Goal: Task Accomplishment & Management: Manage account settings

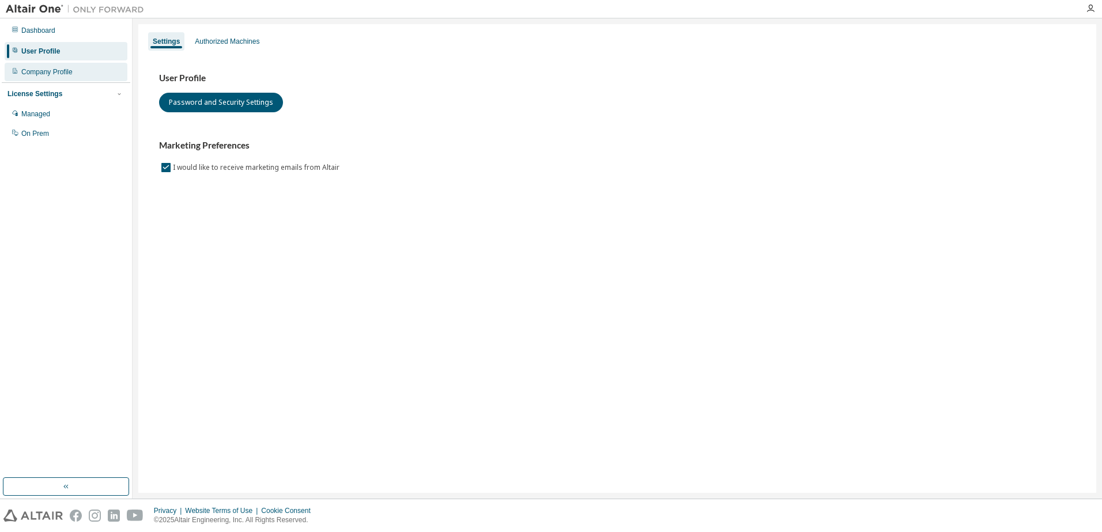
click at [41, 71] on div "Company Profile" at bounding box center [46, 71] width 51 height 9
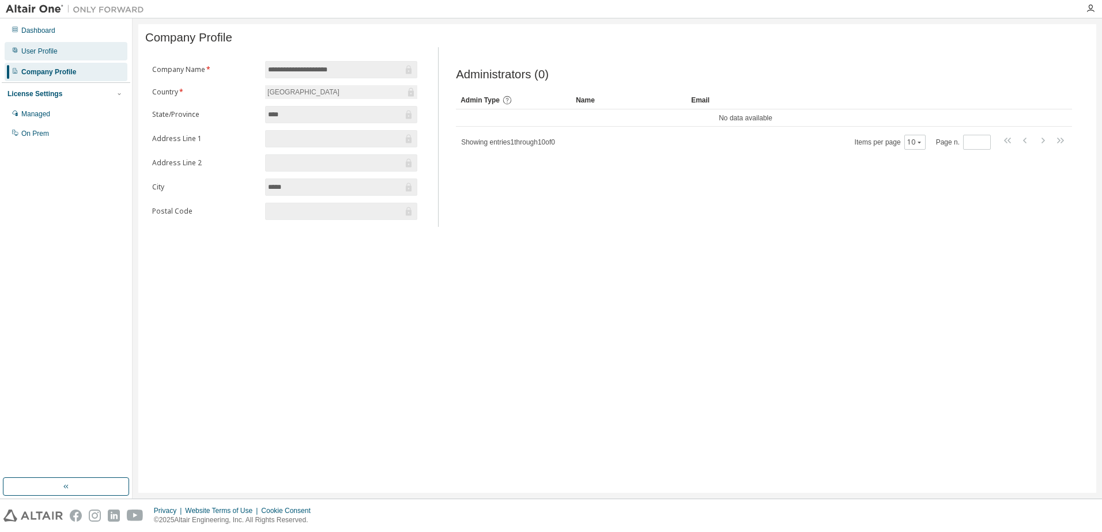
click at [48, 54] on div "User Profile" at bounding box center [39, 51] width 36 height 9
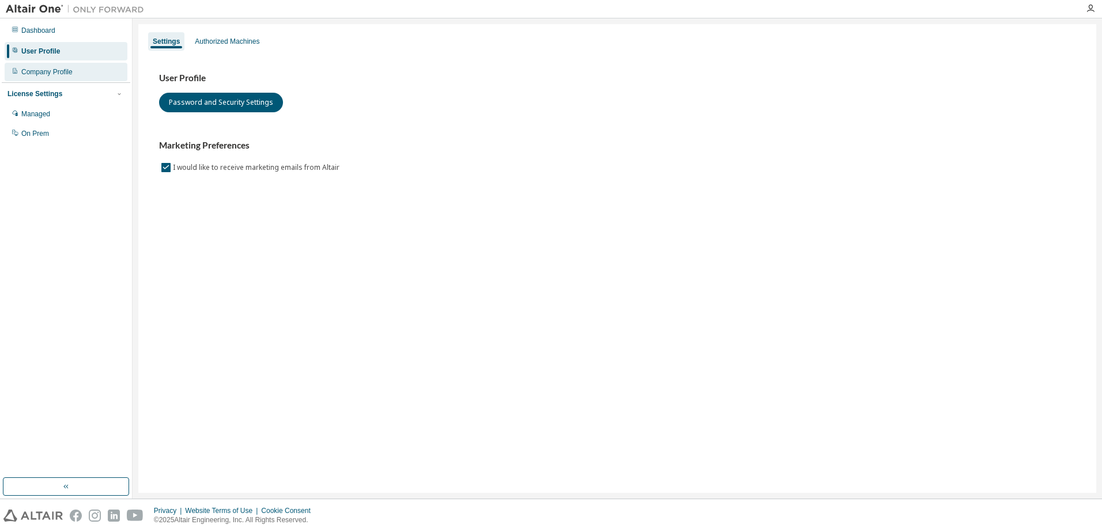
click at [48, 75] on div "Company Profile" at bounding box center [46, 71] width 51 height 9
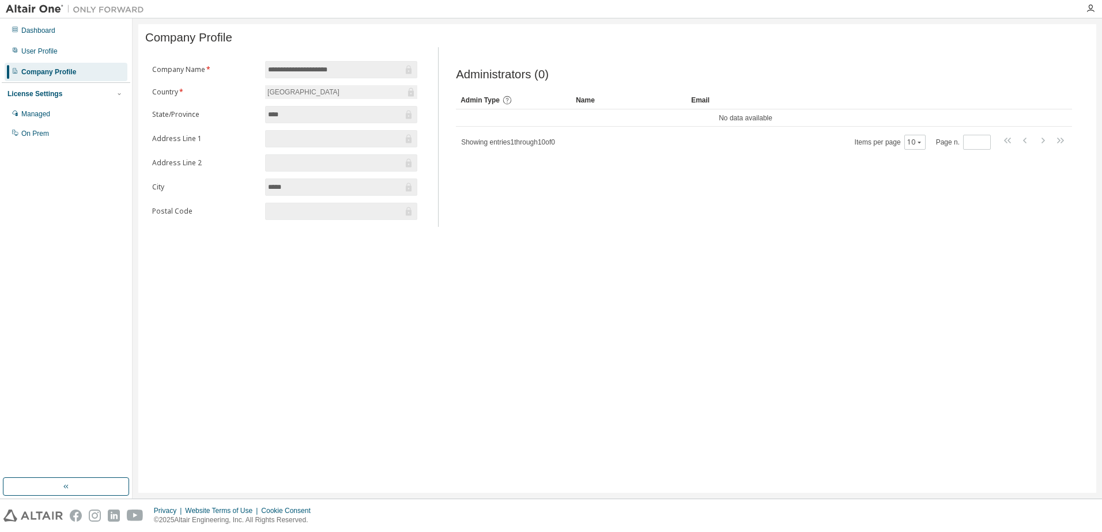
click at [48, 95] on div "License Settings" at bounding box center [34, 93] width 55 height 9
click at [59, 88] on div "License Settings Managed On Prem" at bounding box center [66, 93] width 128 height 22
click at [51, 97] on div "License Settings" at bounding box center [34, 93] width 55 height 9
click at [47, 111] on div "Managed" at bounding box center [35, 113] width 29 height 9
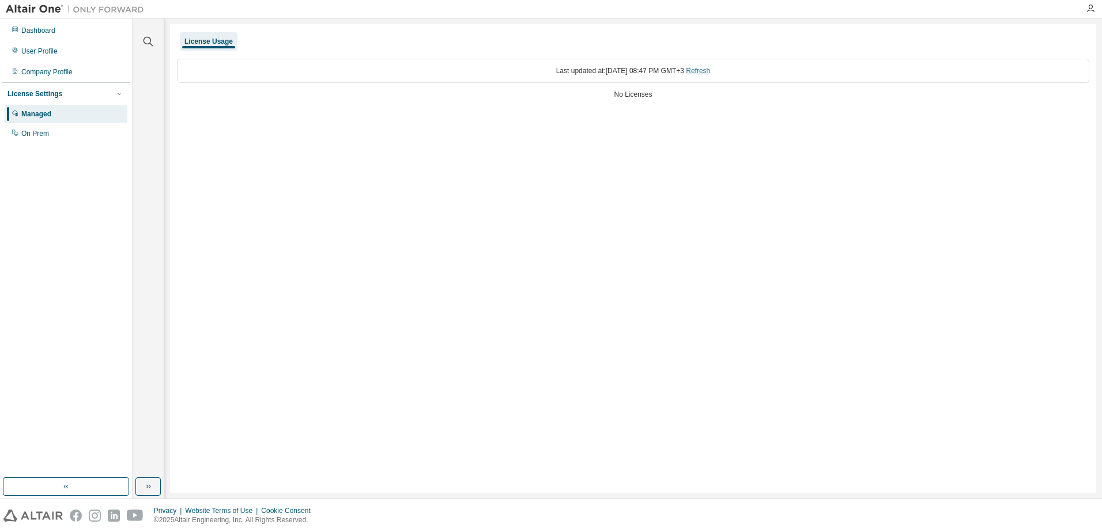
click at [710, 74] on link "Refresh" at bounding box center [698, 71] width 24 height 8
click at [54, 138] on div "On Prem" at bounding box center [66, 133] width 123 height 18
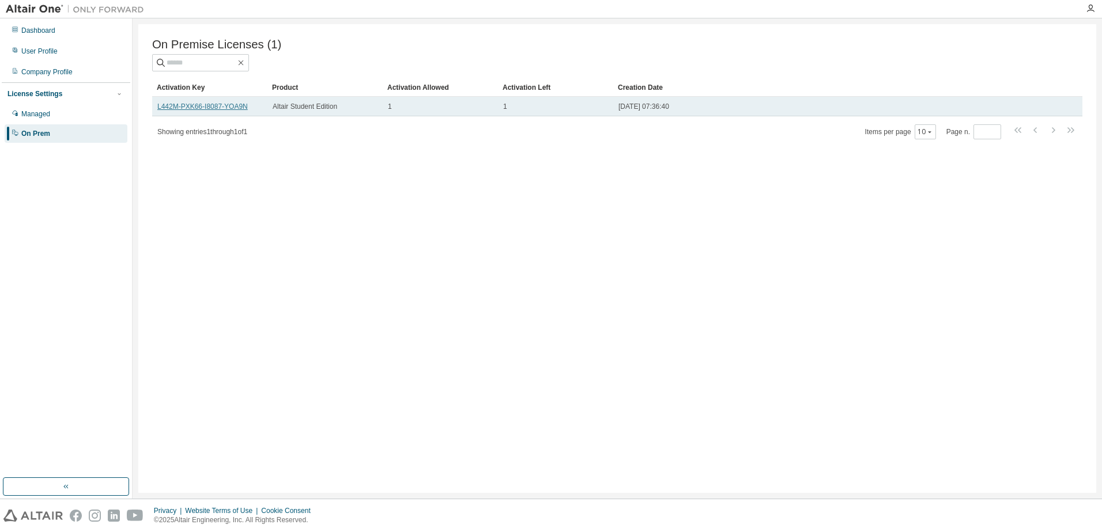
click at [210, 111] on link "L442M-PXK66-I8087-YOA9N" at bounding box center [202, 107] width 90 height 8
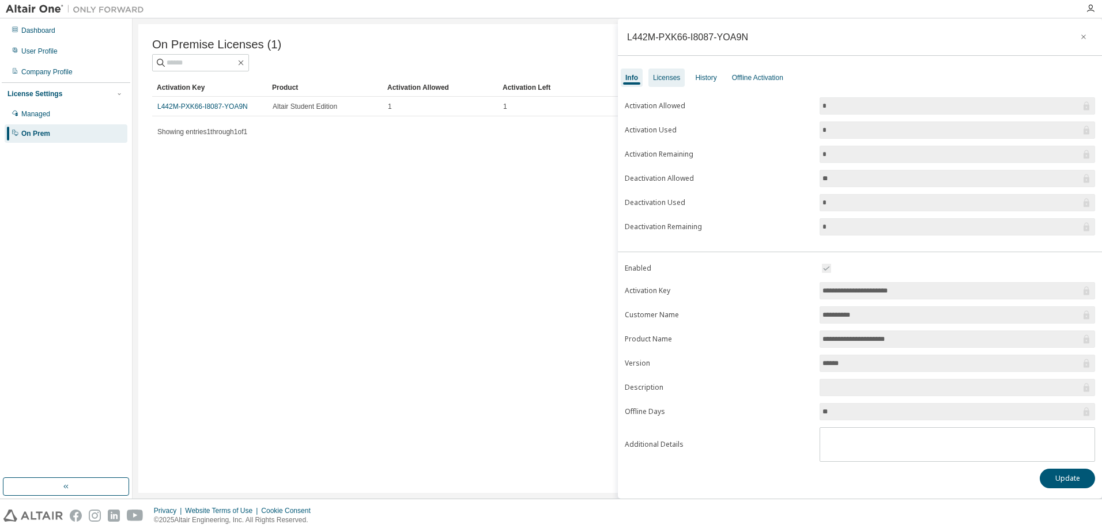
click at [670, 74] on div "Licenses" at bounding box center [666, 77] width 27 height 9
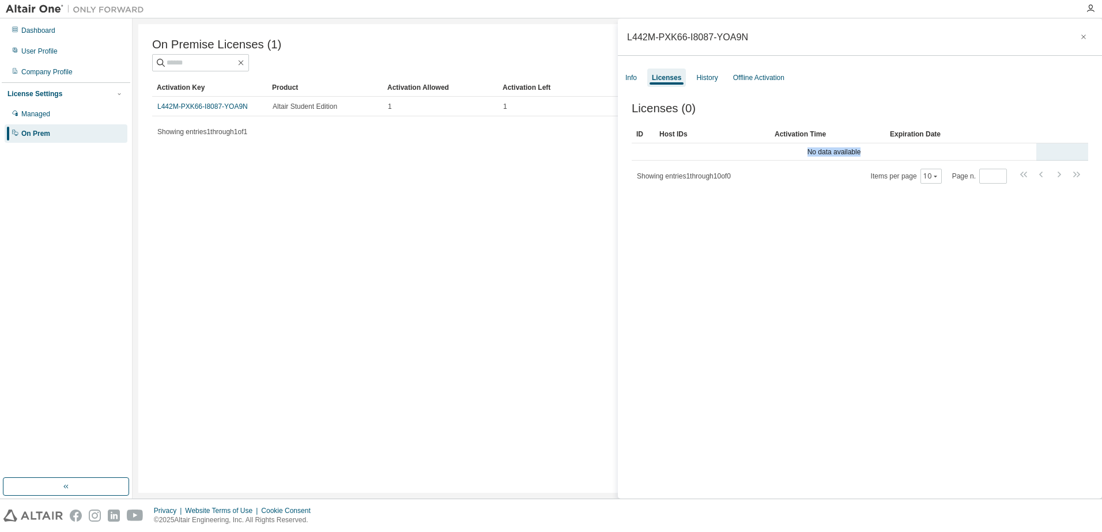
drag, startPoint x: 795, startPoint y: 156, endPoint x: 897, endPoint y: 156, distance: 102.6
click at [897, 156] on td "No data available" at bounding box center [833, 151] width 404 height 17
drag, startPoint x: 897, startPoint y: 156, endPoint x: 777, endPoint y: 236, distance: 144.6
click at [777, 236] on div "Licenses (0) Clear Load Save Save As Field Operator Value Select filter Select …" at bounding box center [860, 302] width 484 height 429
click at [679, 134] on div "Host IDs" at bounding box center [712, 134] width 106 height 18
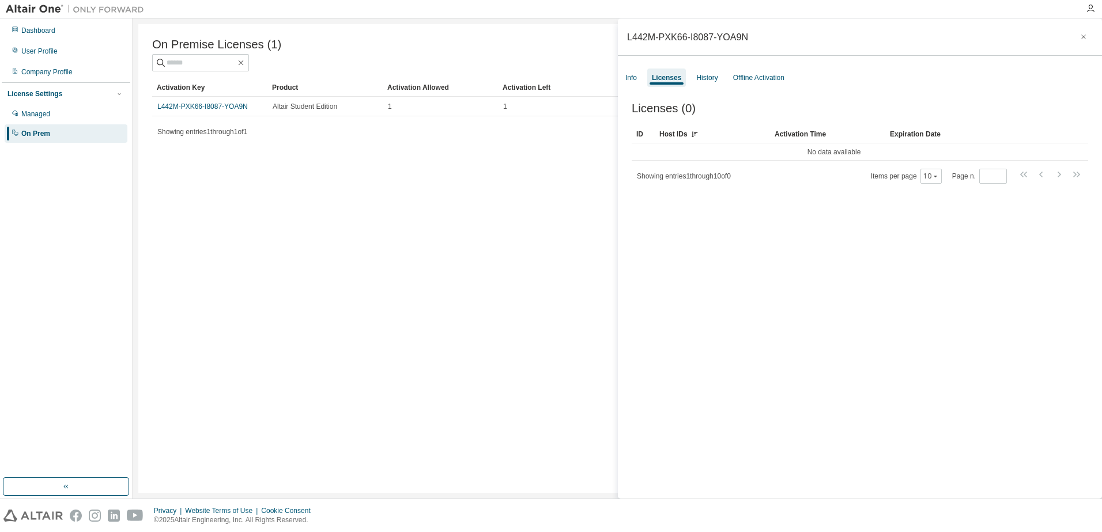
click at [643, 138] on div "ID" at bounding box center [643, 134] width 14 height 18
click at [701, 80] on div "History" at bounding box center [706, 77] width 21 height 9
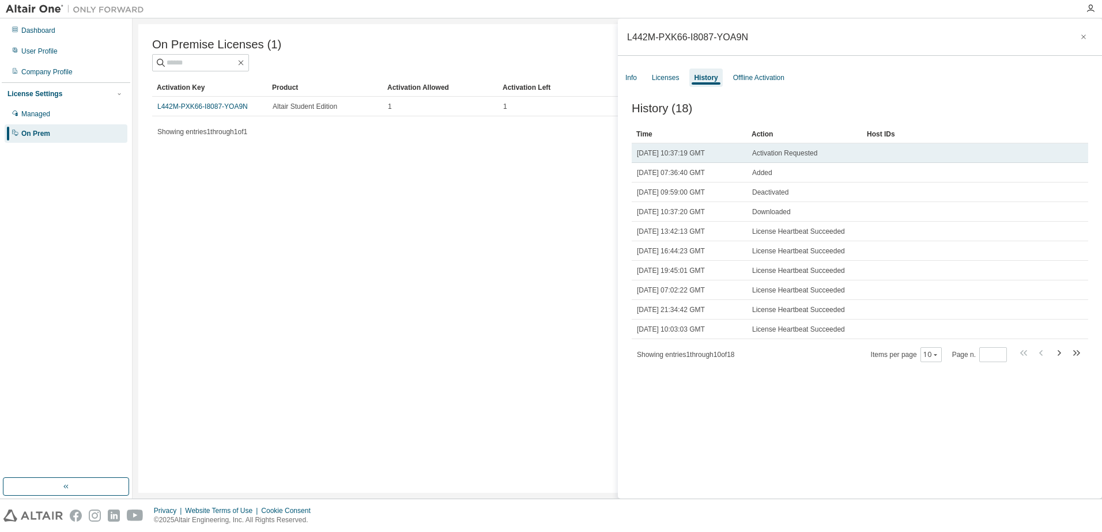
drag, startPoint x: 666, startPoint y: 156, endPoint x: 744, endPoint y: 153, distance: 78.4
click at [744, 153] on td "Tue, 29 Jul 2025 10:37:19 GMT" at bounding box center [688, 153] width 115 height 20
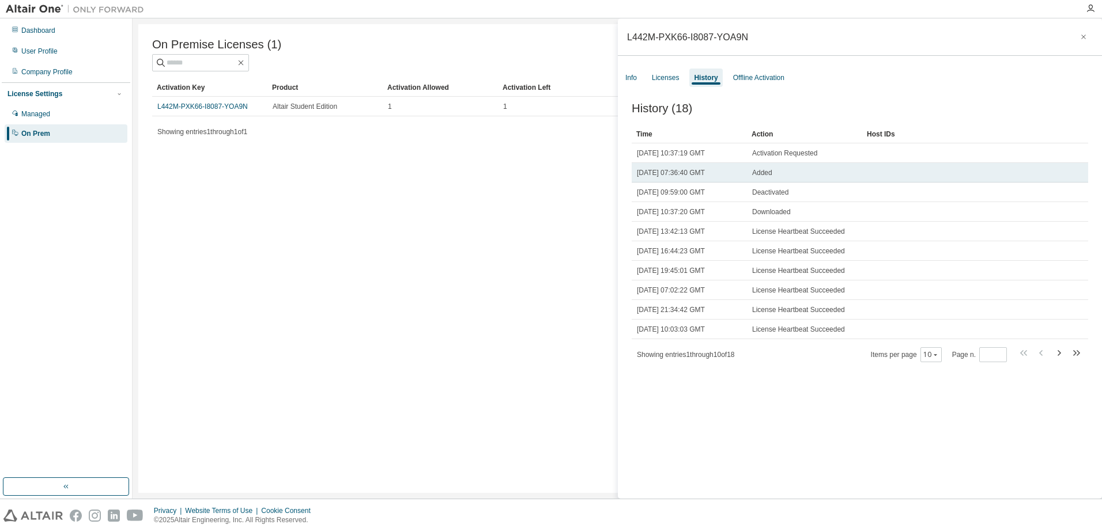
drag, startPoint x: 744, startPoint y: 153, endPoint x: 687, endPoint y: 167, distance: 59.1
click at [687, 167] on td "Mon, 28 Jul 2025 07:36:40 GMT" at bounding box center [688, 173] width 115 height 20
drag, startPoint x: 667, startPoint y: 179, endPoint x: 735, endPoint y: 171, distance: 68.4
click at [735, 171] on div "Mon, 28 Jul 2025 07:36:40 GMT" at bounding box center [689, 172] width 105 height 9
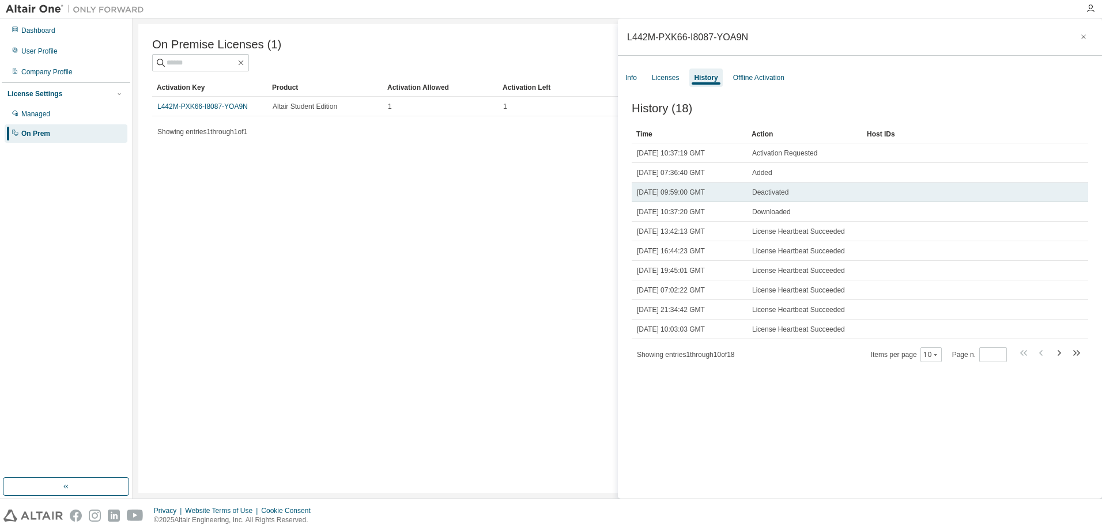
drag, startPoint x: 735, startPoint y: 171, endPoint x: 670, endPoint y: 194, distance: 69.1
click at [670, 194] on span "Mon, 04 Aug 2025 09:59:00 GMT" at bounding box center [671, 192] width 68 height 9
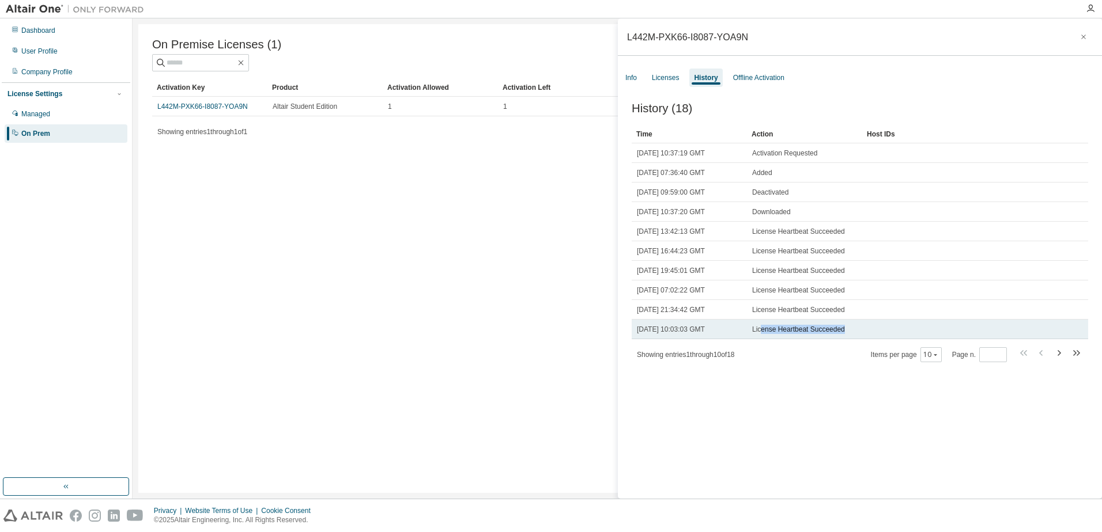
drag, startPoint x: 759, startPoint y: 333, endPoint x: 846, endPoint y: 333, distance: 87.0
click at [846, 333] on div "License Heartbeat Succeeded" at bounding box center [804, 329] width 105 height 9
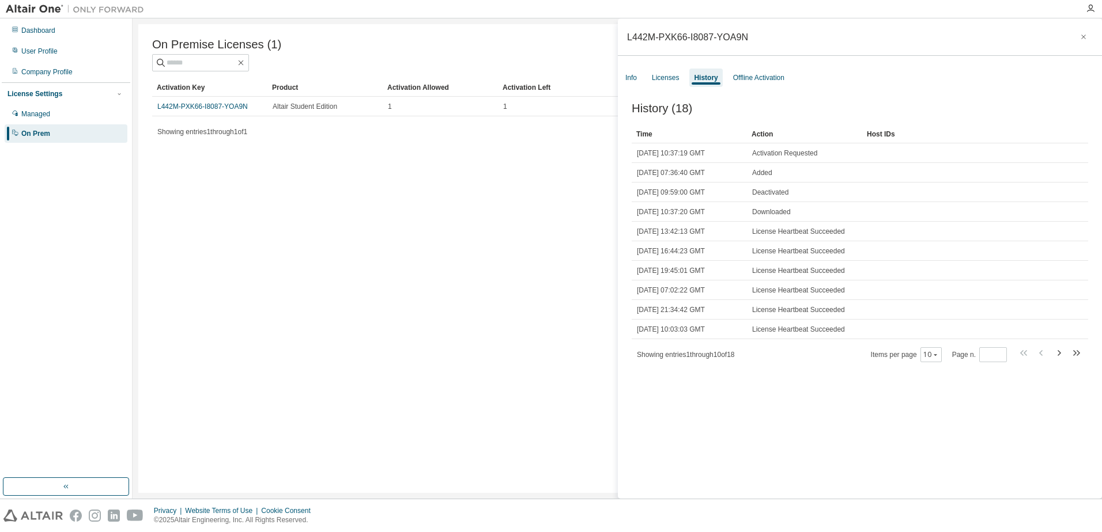
drag, startPoint x: 846, startPoint y: 333, endPoint x: 815, endPoint y: 372, distance: 49.6
click at [815, 372] on div "History (18) Clear Load Save Save As Field Operator Value Select filter Select …" at bounding box center [860, 302] width 484 height 429
click at [746, 80] on div "Offline Activation" at bounding box center [758, 77] width 51 height 9
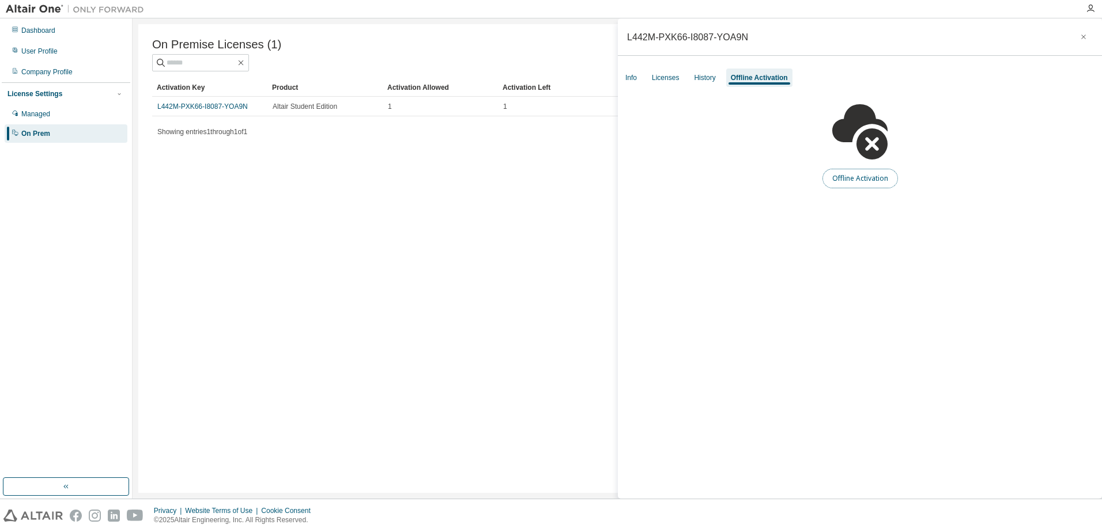
click at [835, 183] on button "Offline Activation" at bounding box center [859, 179] width 75 height 20
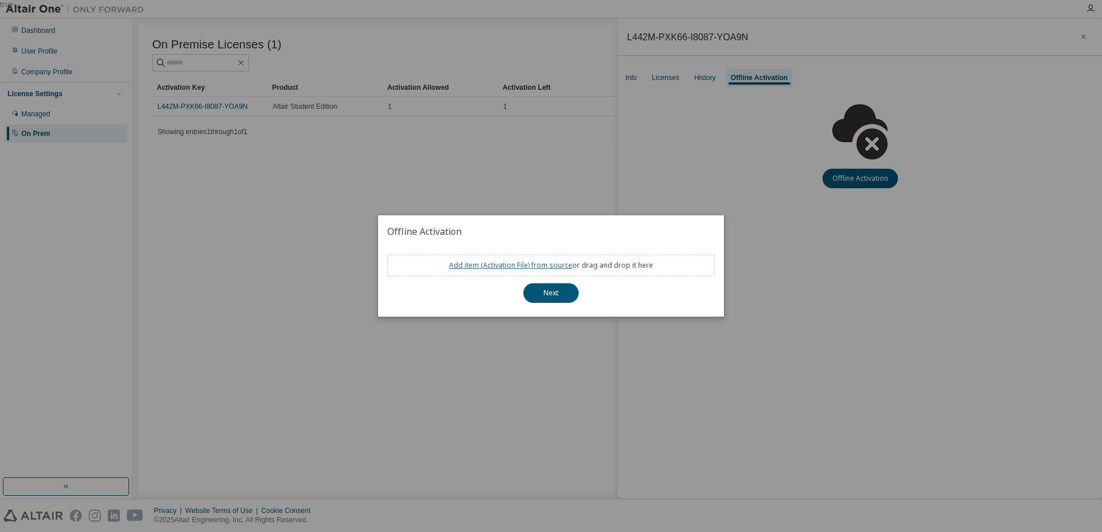
click at [534, 269] on link "Add item ( Activation File ) from source" at bounding box center [510, 265] width 123 height 10
click at [529, 292] on button "Next" at bounding box center [550, 293] width 55 height 20
click at [649, 176] on div "true" at bounding box center [551, 266] width 1102 height 532
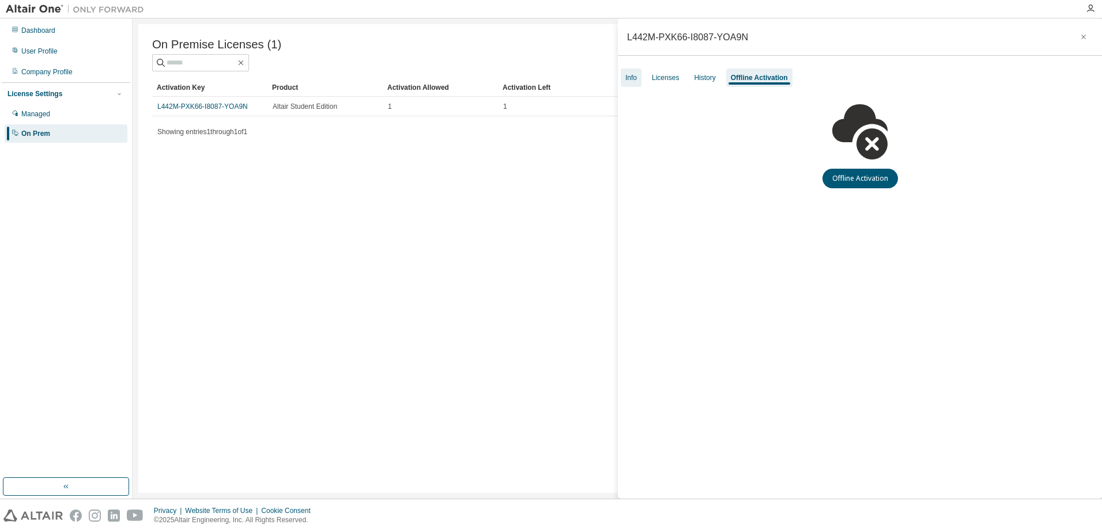
click at [632, 78] on div "Info" at bounding box center [631, 77] width 12 height 9
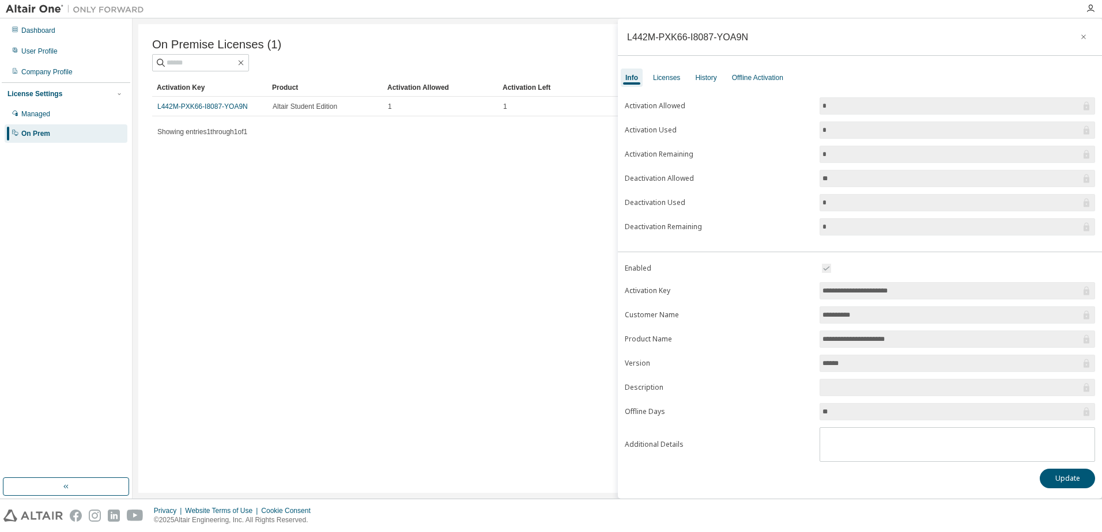
click at [686, 41] on div "L442M-PXK66-I8087-YOA9N" at bounding box center [687, 36] width 121 height 9
copy div "L442M-PXK66-I8087-YOA9N"
click at [316, 180] on div "On Premise Licenses (1) Clear Load Save Save As Field Operator Value Select fil…" at bounding box center [617, 258] width 958 height 469
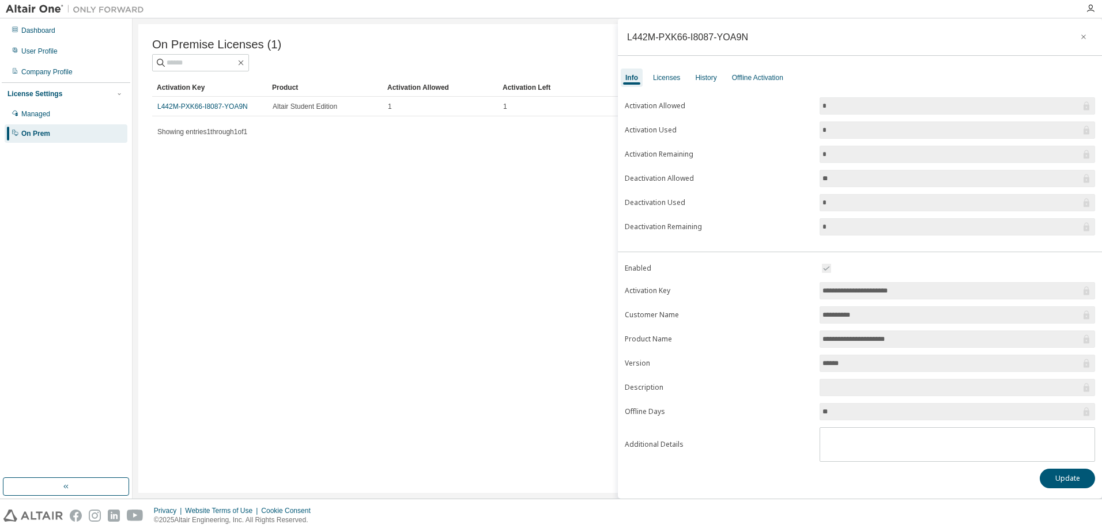
click at [224, 154] on div "On Premise Licenses (1) Clear Load Save Save As Field Operator Value Select fil…" at bounding box center [617, 258] width 958 height 469
click at [44, 113] on div "Managed" at bounding box center [35, 113] width 29 height 9
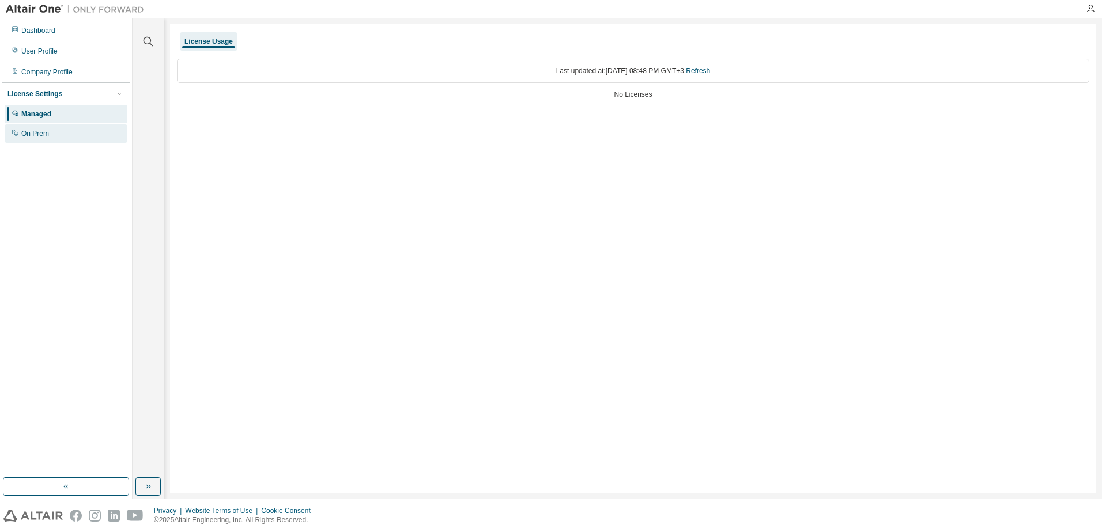
click at [42, 126] on div "On Prem" at bounding box center [66, 133] width 123 height 18
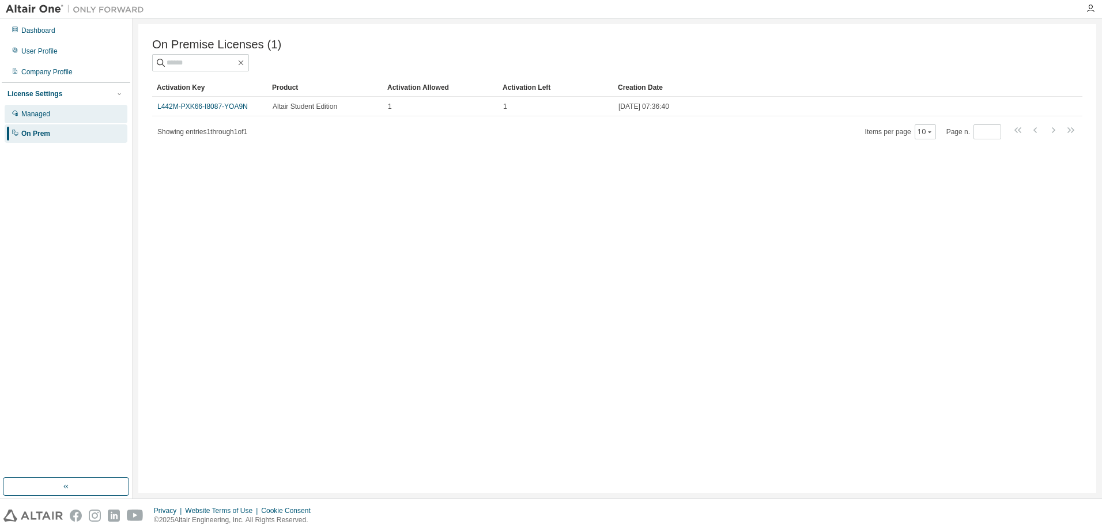
click at [55, 115] on div "Managed" at bounding box center [66, 114] width 123 height 18
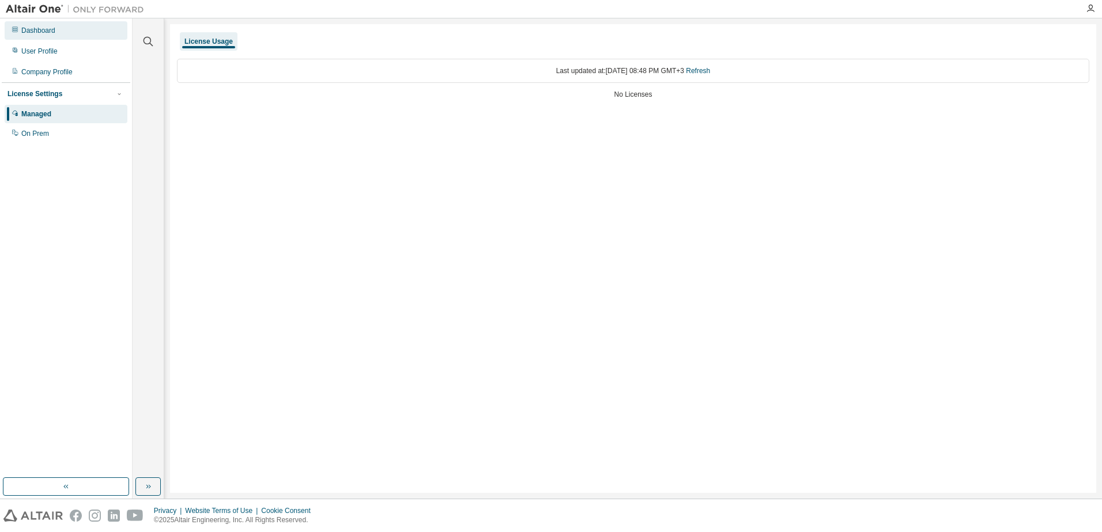
click at [33, 25] on div "Dashboard" at bounding box center [66, 30] width 123 height 18
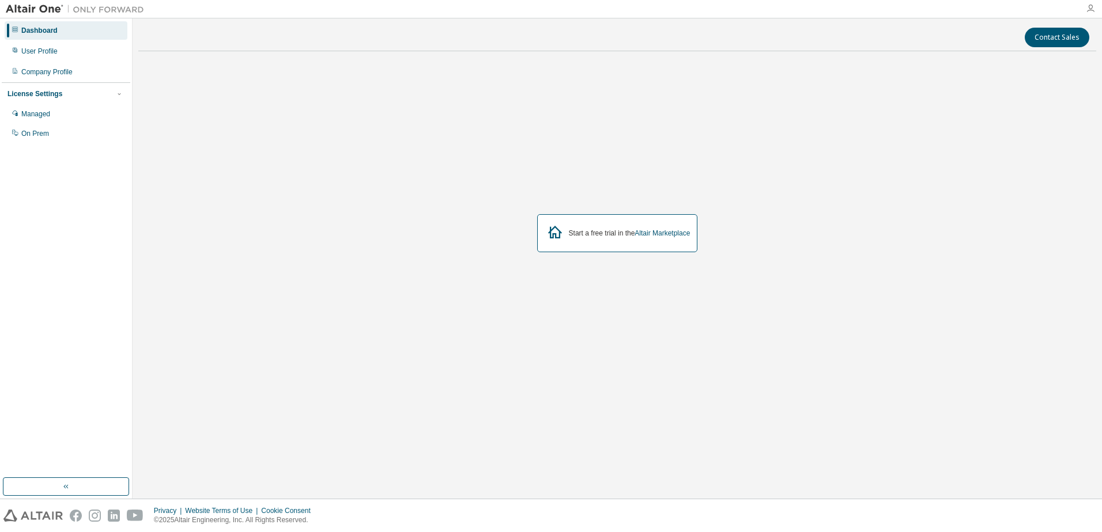
click at [1092, 6] on icon "button" at bounding box center [1090, 8] width 9 height 9
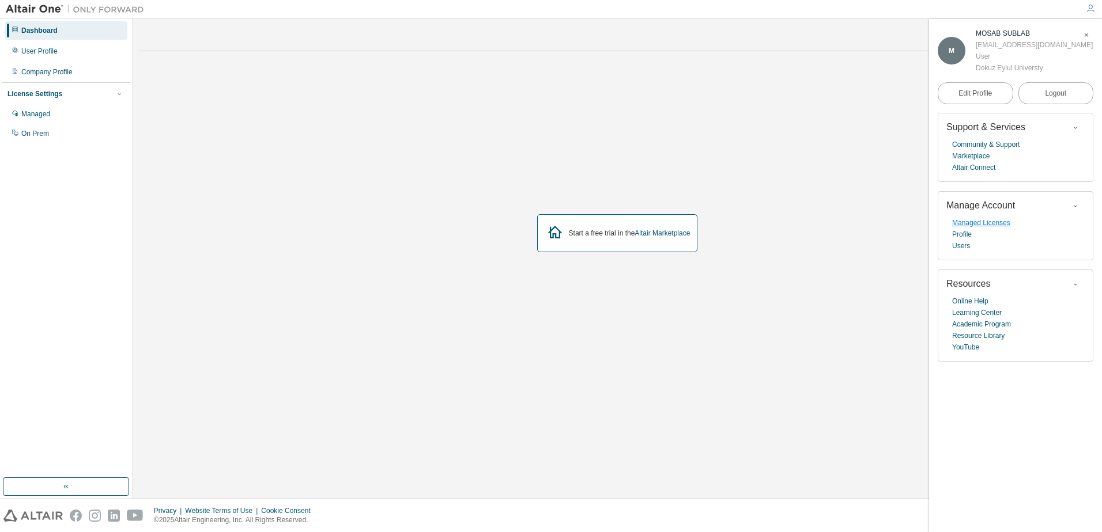
click at [984, 225] on link "Managed Licenses" at bounding box center [981, 223] width 58 height 12
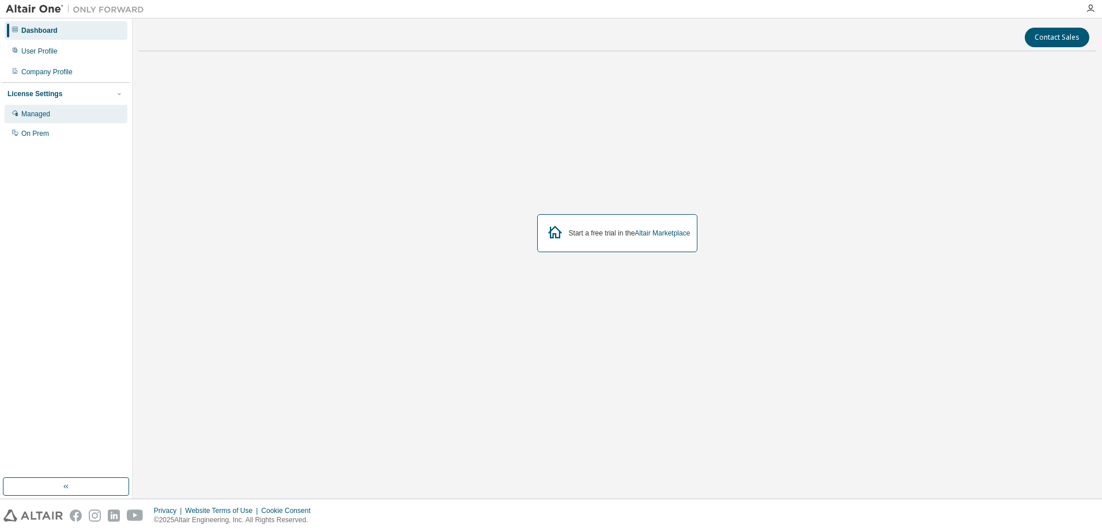
click at [40, 116] on div "Managed" at bounding box center [35, 113] width 29 height 9
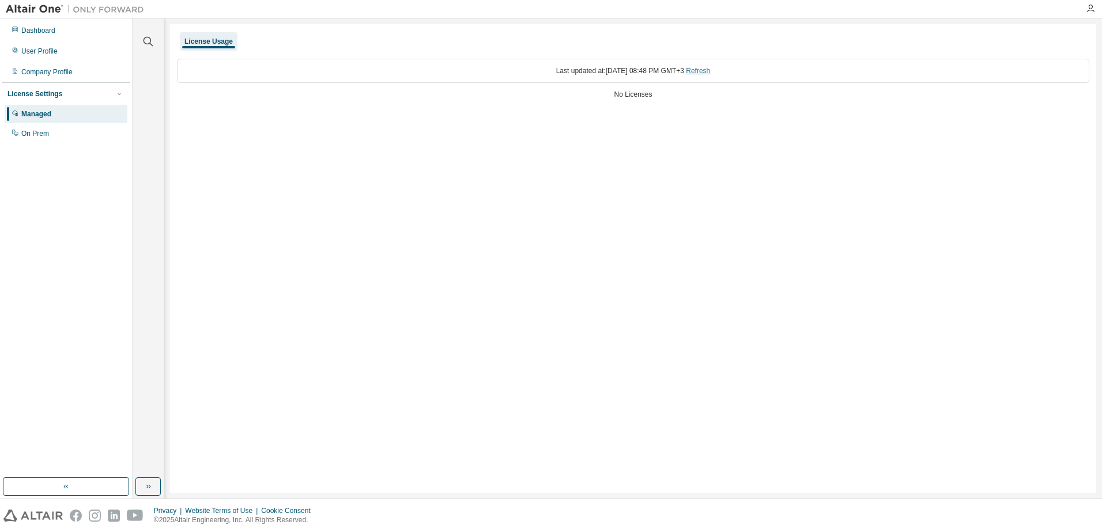
click at [710, 71] on link "Refresh" at bounding box center [698, 71] width 24 height 8
click at [209, 39] on div "License Usage" at bounding box center [208, 41] width 48 height 9
click at [33, 136] on div "On Prem" at bounding box center [35, 133] width 28 height 9
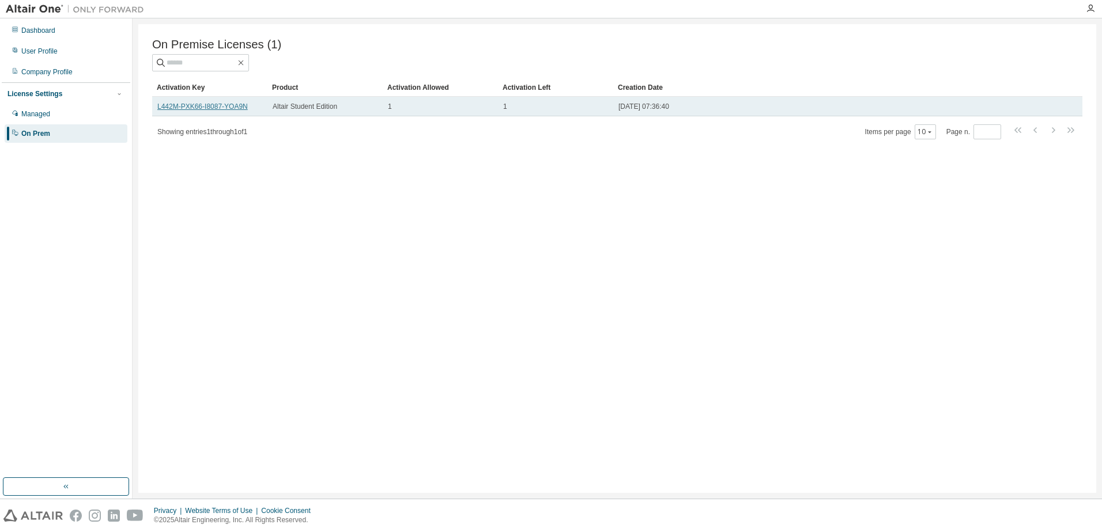
click at [232, 108] on link "L442M-PXK66-I8087-YOA9N" at bounding box center [202, 107] width 90 height 8
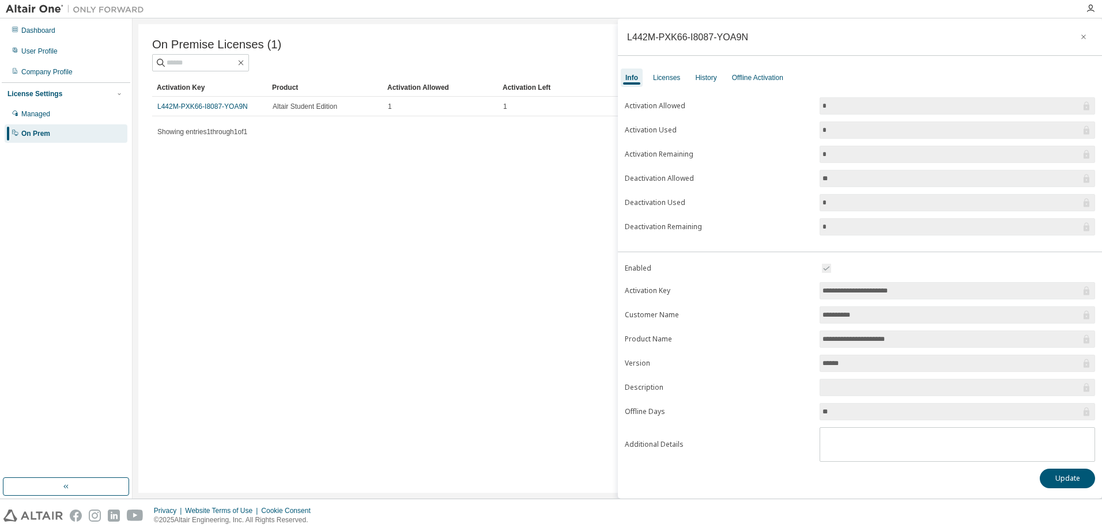
click at [505, 212] on div "On Premise Licenses (1) Clear Load Save Save As Field Operator Value Select fil…" at bounding box center [617, 258] width 958 height 469
drag, startPoint x: 638, startPoint y: 411, endPoint x: 769, endPoint y: 428, distance: 131.3
click at [769, 428] on form "**********" at bounding box center [860, 362] width 470 height 201
drag, startPoint x: 769, startPoint y: 428, endPoint x: 744, endPoint y: 451, distance: 33.8
click at [744, 451] on form "**********" at bounding box center [860, 362] width 470 height 201
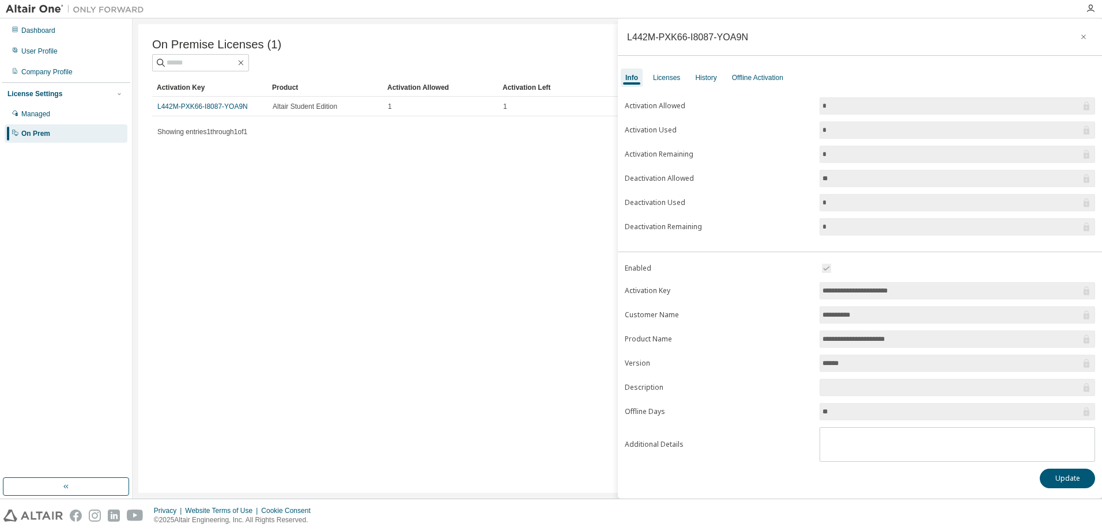
drag, startPoint x: 850, startPoint y: 360, endPoint x: 799, endPoint y: 361, distance: 50.7
click at [799, 361] on form "**********" at bounding box center [860, 362] width 470 height 201
drag, startPoint x: 799, startPoint y: 361, endPoint x: 790, endPoint y: 378, distance: 19.1
click at [790, 378] on form "**********" at bounding box center [860, 362] width 470 height 201
